Goal: Task Accomplishment & Management: Use online tool/utility

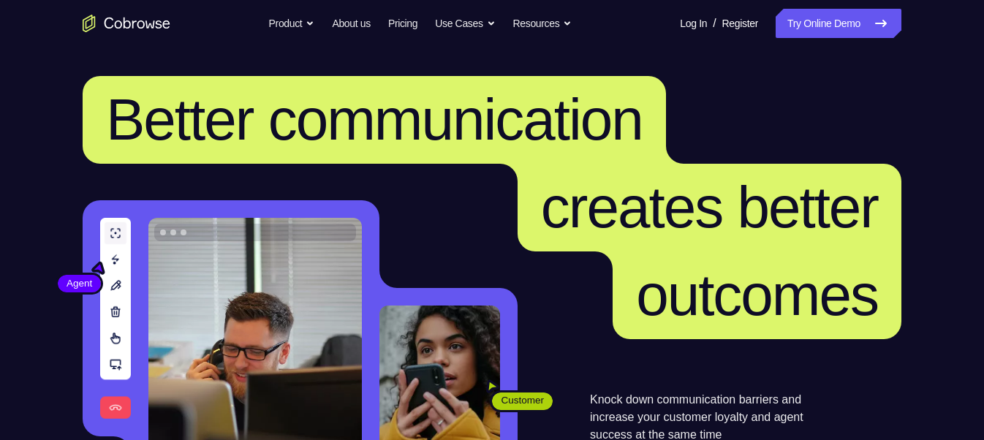
click at [776, 9] on link "Try Online Demo" at bounding box center [839, 23] width 126 height 29
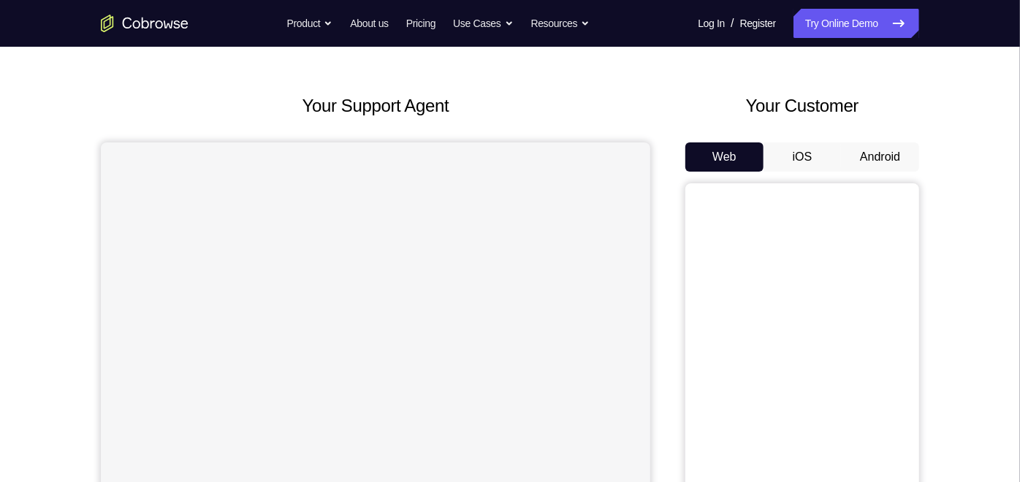
scroll to position [48, 0]
click at [871, 164] on button "Android" at bounding box center [880, 157] width 78 height 29
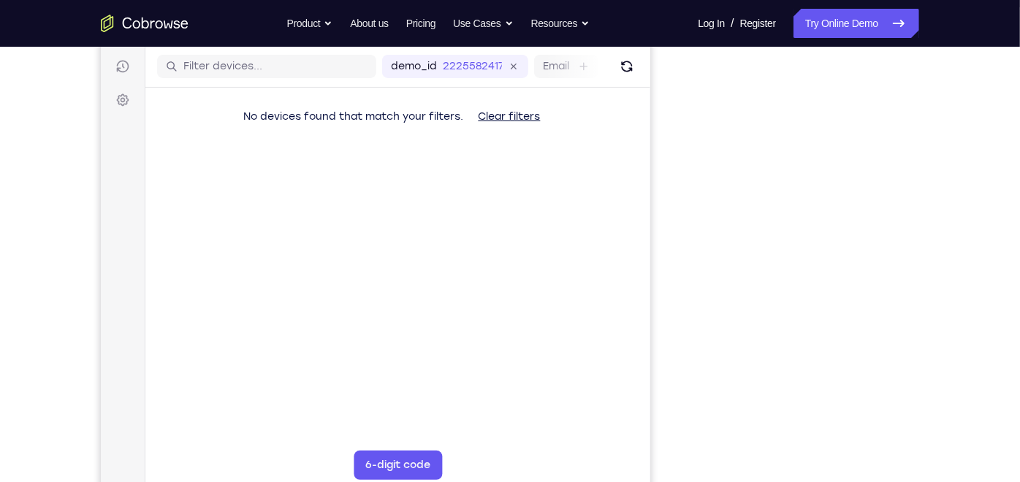
scroll to position [180, 0]
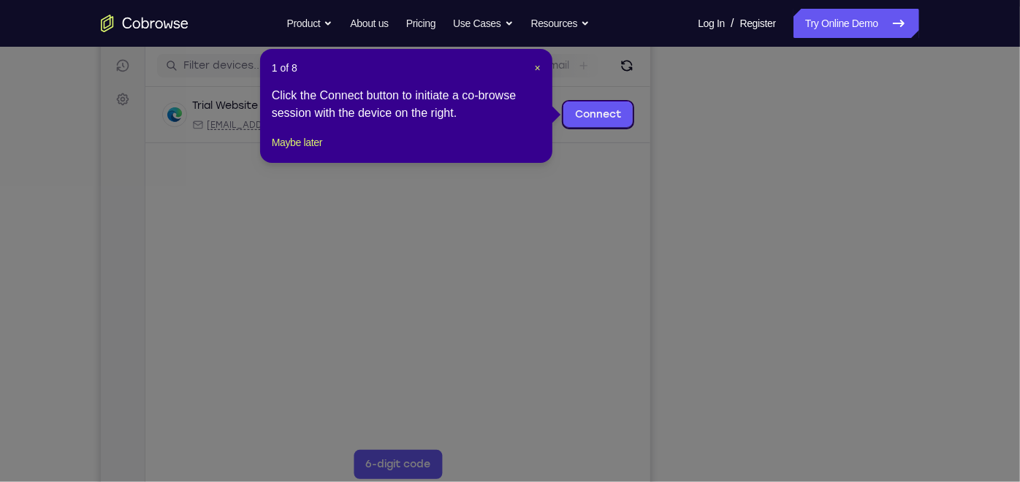
click at [528, 64] on header "1 of 8 ×" at bounding box center [406, 68] width 269 height 15
drag, startPoint x: 528, startPoint y: 64, endPoint x: 610, endPoint y: 193, distance: 152.1
click at [610, 193] on icon at bounding box center [516, 241] width 1033 height 482
click at [536, 67] on span "×" at bounding box center [538, 68] width 6 height 12
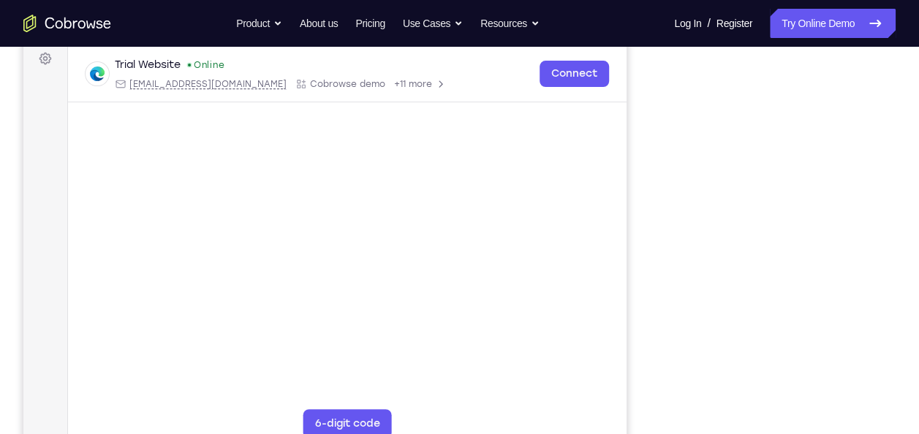
scroll to position [222, 0]
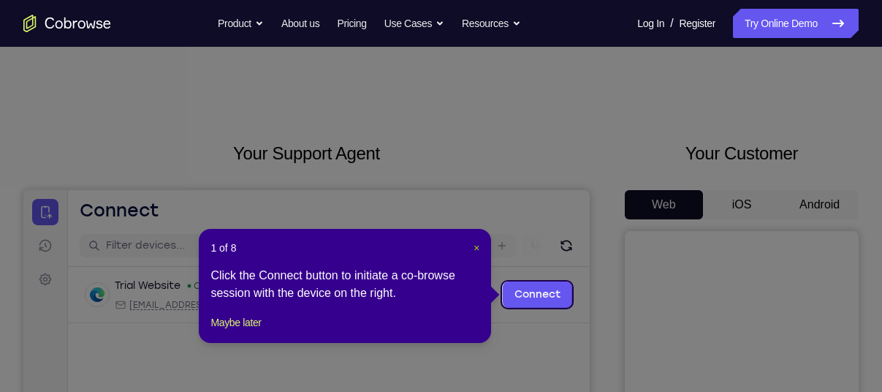
click at [475, 249] on span "×" at bounding box center [477, 248] width 6 height 12
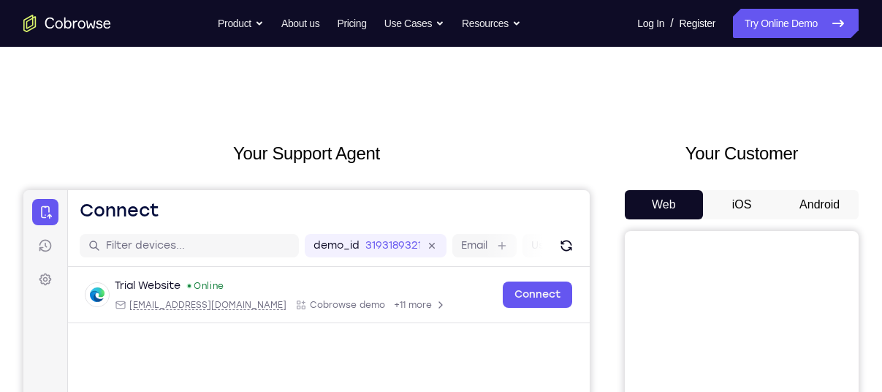
click at [475, 249] on label "Email" at bounding box center [474, 245] width 26 height 15
click at [493, 249] on input "Email" at bounding box center [494, 245] width 3 height 15
